Goal: Check status: Check status

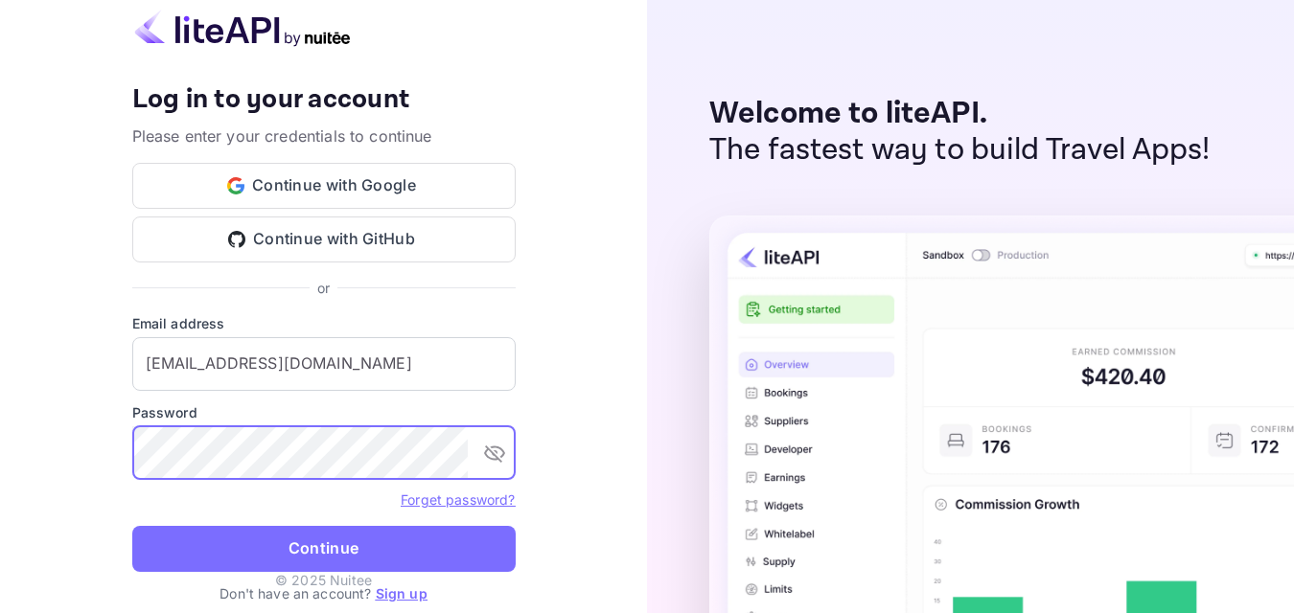
click at [62, 416] on div "Your account has been created successfully, a confirmation link has been sent t…" at bounding box center [323, 306] width 647 height 613
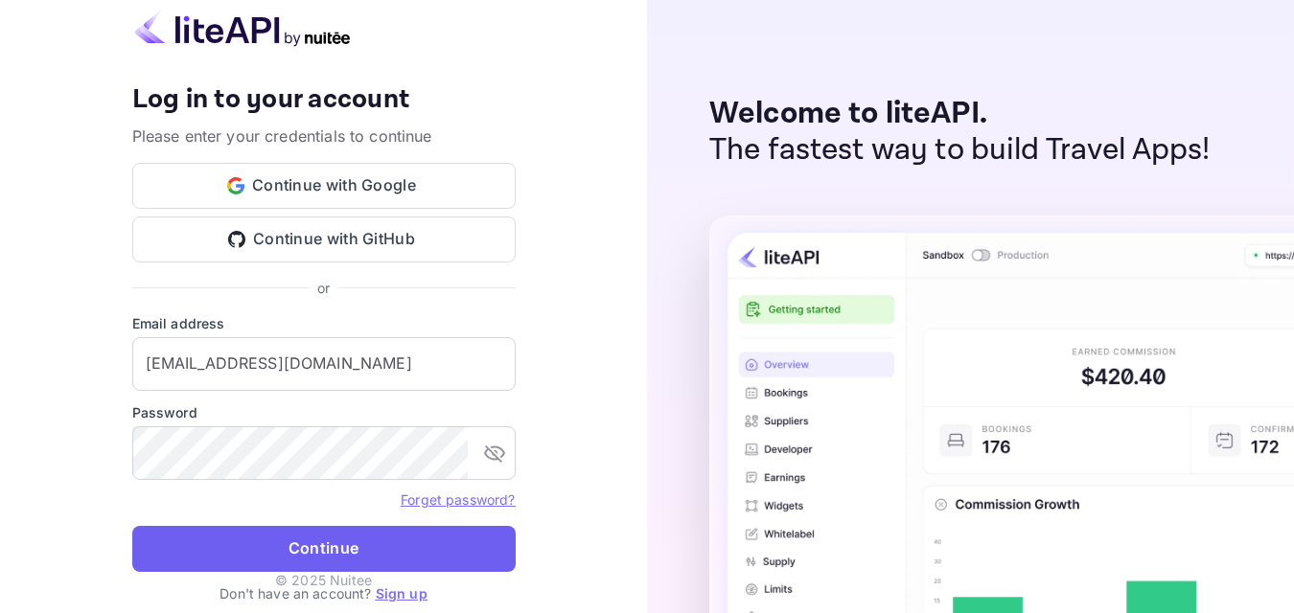
click at [273, 534] on button "Continue" at bounding box center [323, 549] width 383 height 46
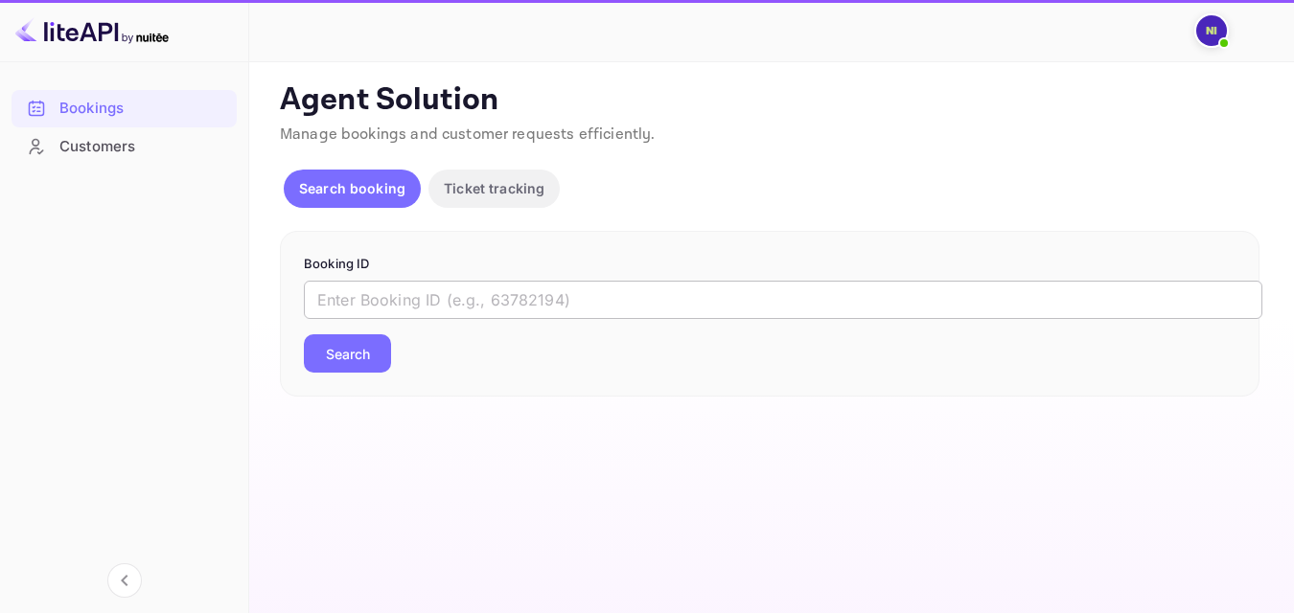
click at [446, 298] on input "text" at bounding box center [783, 300] width 958 height 38
paste input "9318052"
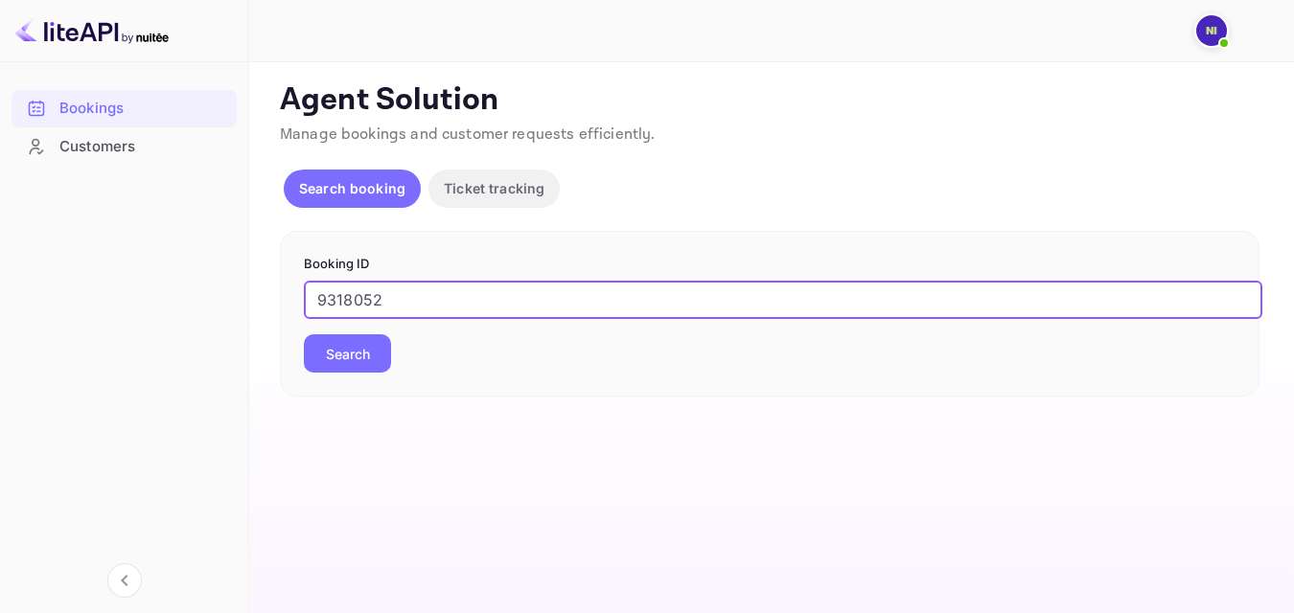
type input "9318052"
click at [349, 355] on button "Search" at bounding box center [347, 353] width 87 height 38
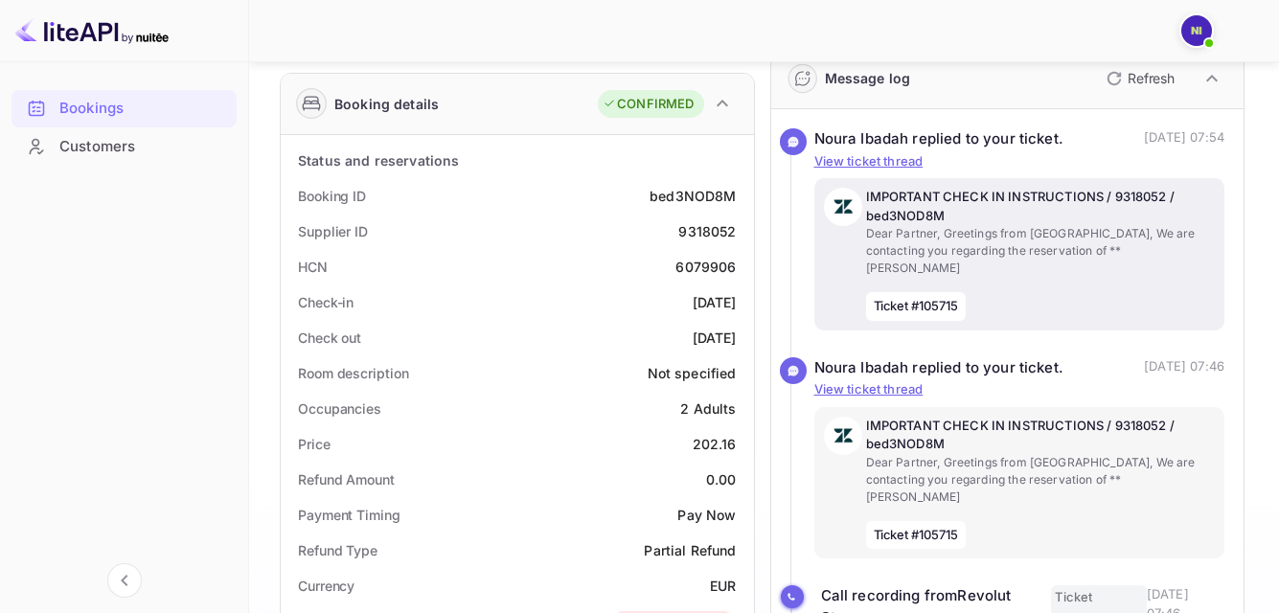
scroll to position [479, 0]
